Goal: Task Accomplishment & Management: Manage account settings

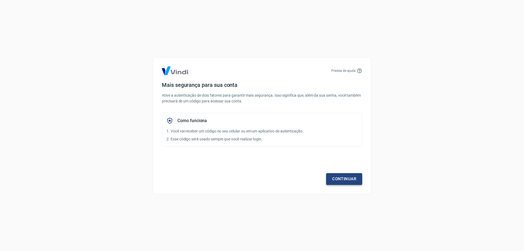
click at [339, 178] on link "Continuar" at bounding box center [344, 178] width 36 height 11
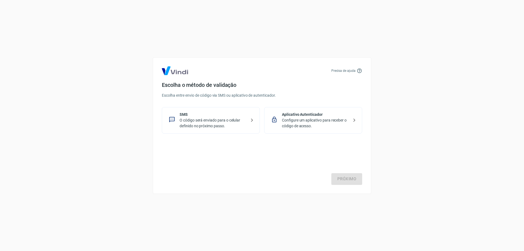
click at [276, 145] on div "Próximo" at bounding box center [262, 162] width 200 height 45
click at [242, 122] on p "O código será enviado para o celular definido no próximo passo." at bounding box center [213, 122] width 67 height 11
click at [252, 117] on icon at bounding box center [252, 120] width 7 height 7
click at [351, 178] on link "Próximo" at bounding box center [346, 178] width 31 height 11
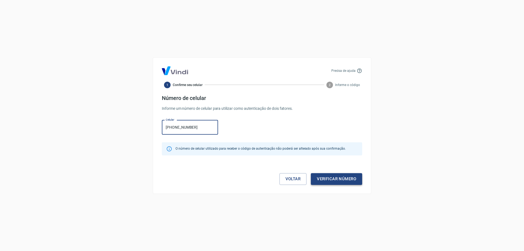
type input "[PHONE_NUMBER]"
click at [329, 175] on button "Verificar número" at bounding box center [336, 178] width 51 height 11
click at [329, 175] on div "Voltar Verificar número" at bounding box center [262, 173] width 200 height 23
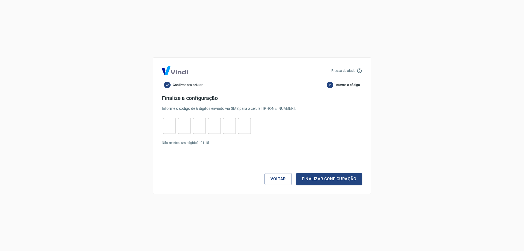
click at [168, 125] on input "tel" at bounding box center [169, 126] width 13 height 12
type input "5"
type input "6"
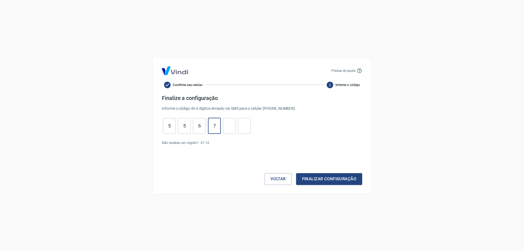
type input "7"
type input "0"
click at [315, 178] on button "Finalizar configuração" at bounding box center [329, 178] width 66 height 11
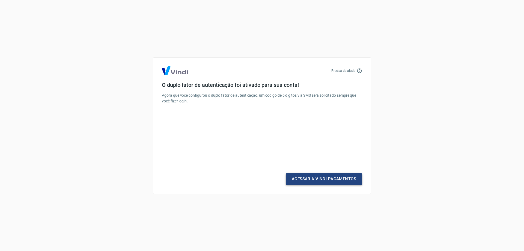
click at [317, 177] on link "Acessar a Vindi Pagamentos" at bounding box center [324, 178] width 76 height 11
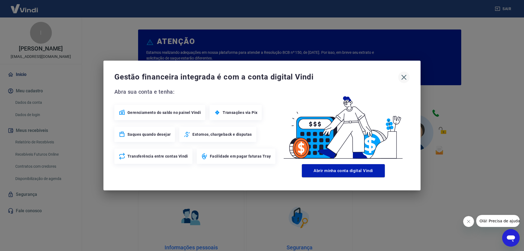
click at [400, 78] on icon "button" at bounding box center [403, 77] width 9 height 9
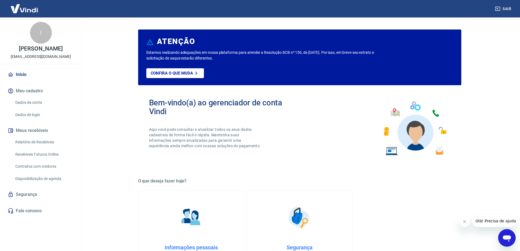
click at [35, 101] on link "Dados da conta" at bounding box center [44, 102] width 62 height 11
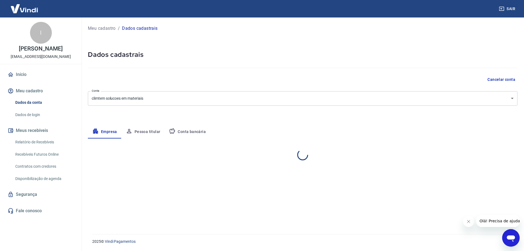
select select "BA"
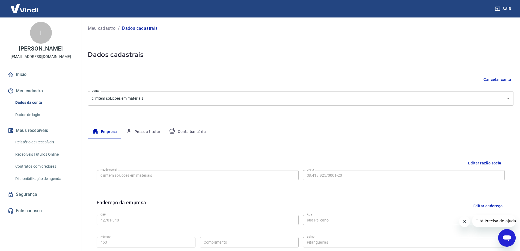
click at [184, 134] on button "Conta bancária" at bounding box center [188, 131] width 46 height 13
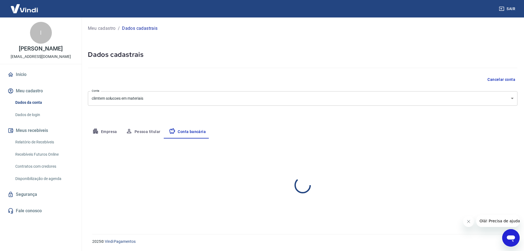
select select "1"
click at [509, 7] on button "Sair" at bounding box center [508, 9] width 20 height 10
